Goal: Task Accomplishment & Management: Use online tool/utility

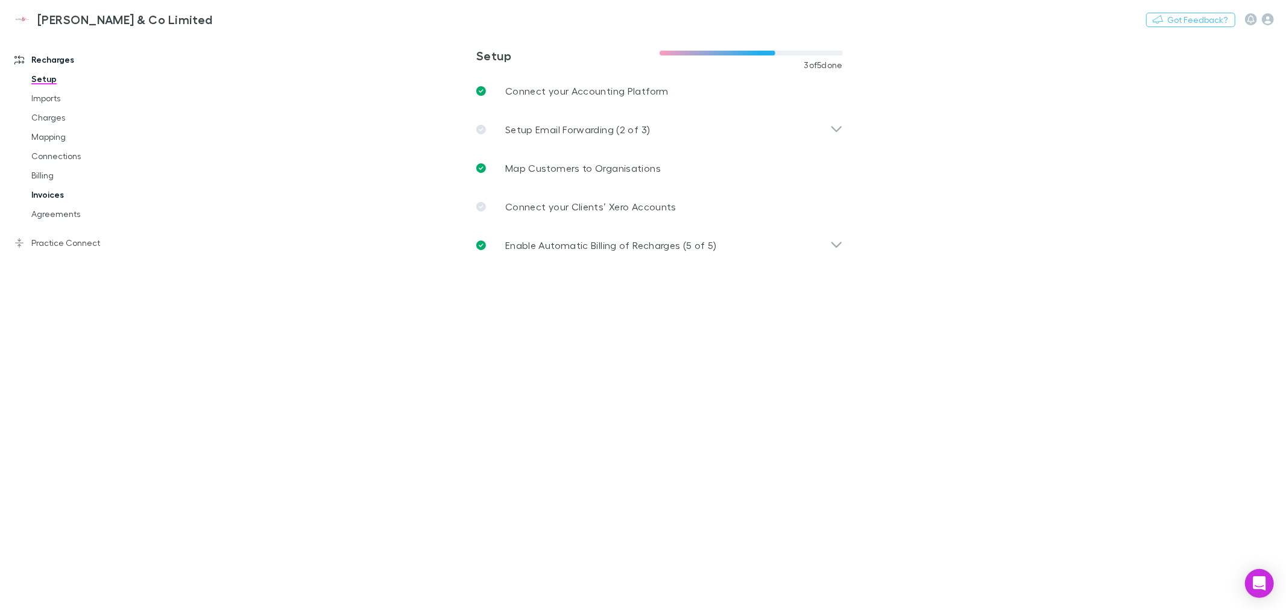
click at [56, 195] on link "Invoices" at bounding box center [92, 194] width 147 height 19
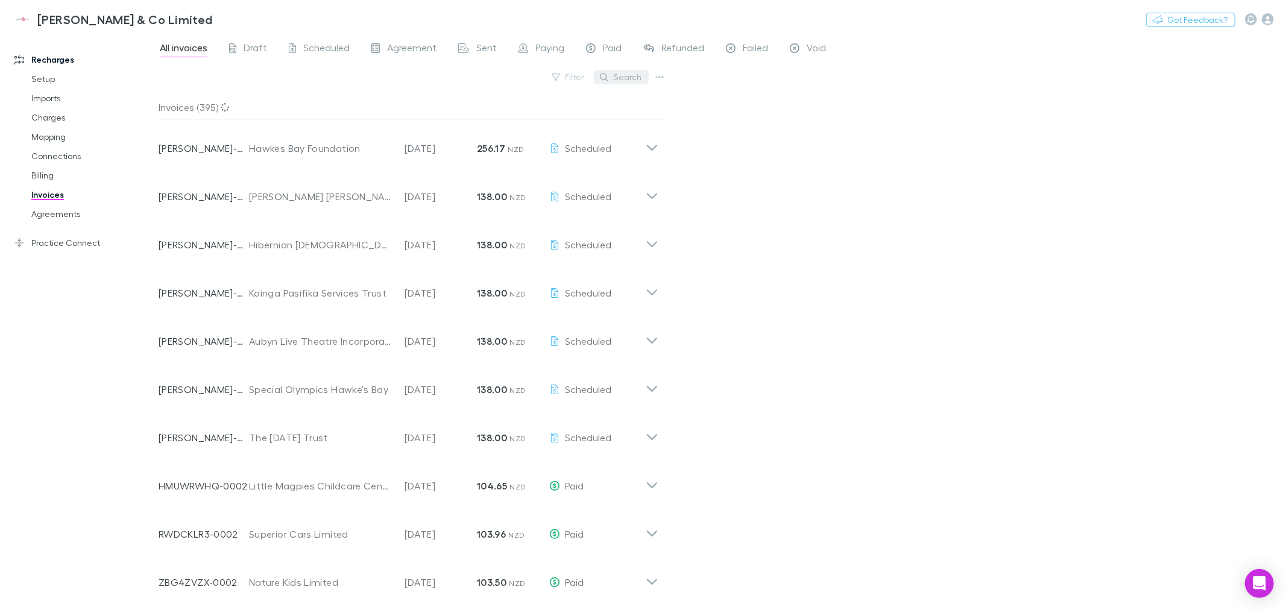
click at [638, 75] on button "Search" at bounding box center [621, 77] width 55 height 14
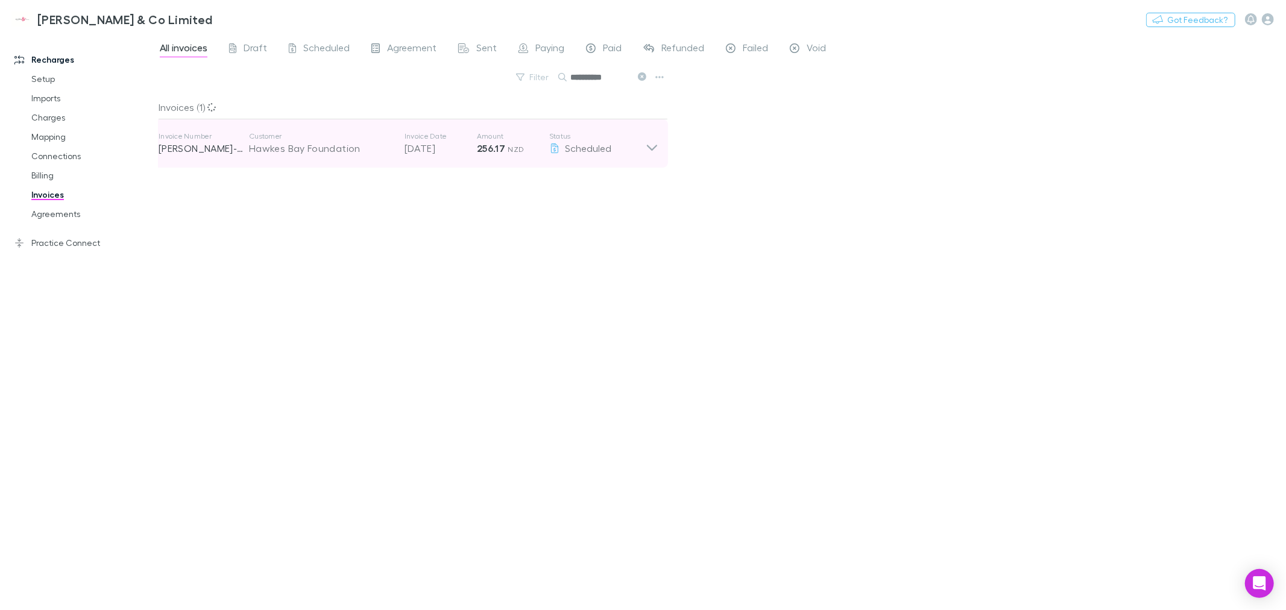
type input "**********"
click at [649, 143] on icon at bounding box center [652, 143] width 13 height 24
